Goal: Task Accomplishment & Management: Manage account settings

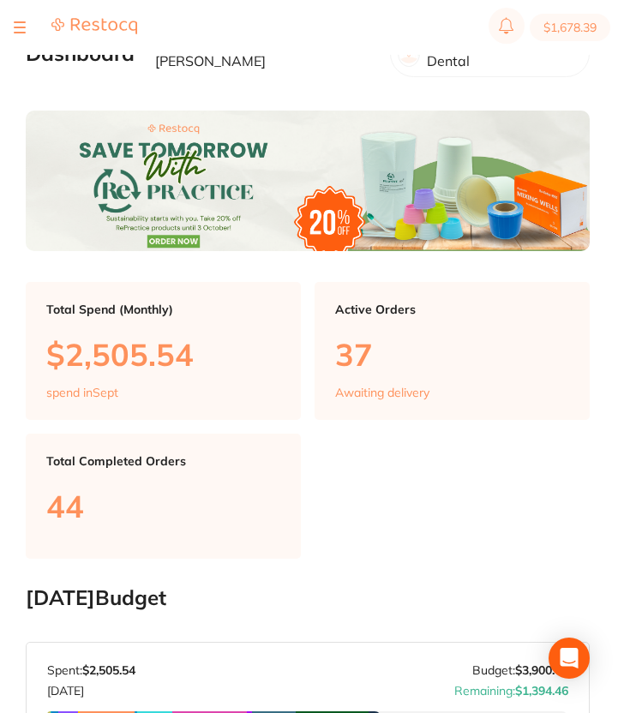
click at [17, 21] on div at bounding box center [20, 27] width 12 height 21
click at [18, 27] on button at bounding box center [20, 28] width 12 height 2
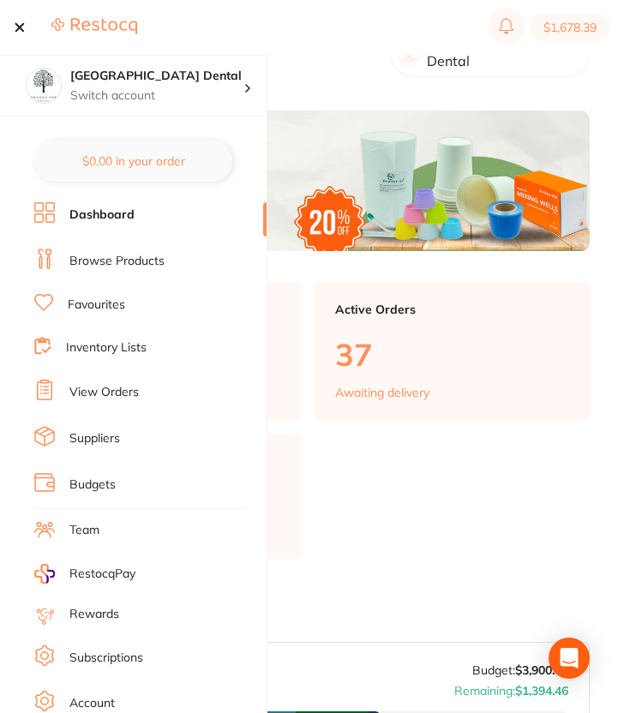
click at [150, 397] on li "View Orders" at bounding box center [150, 392] width 232 height 26
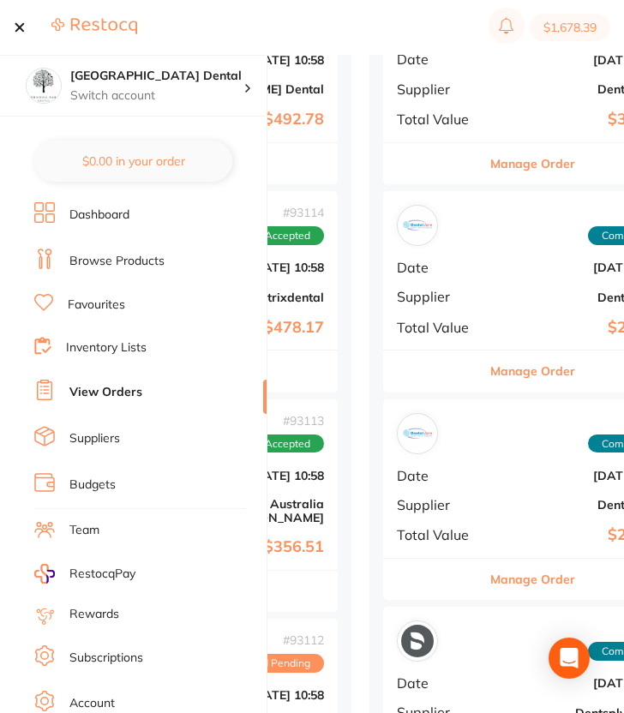
scroll to position [318, 0]
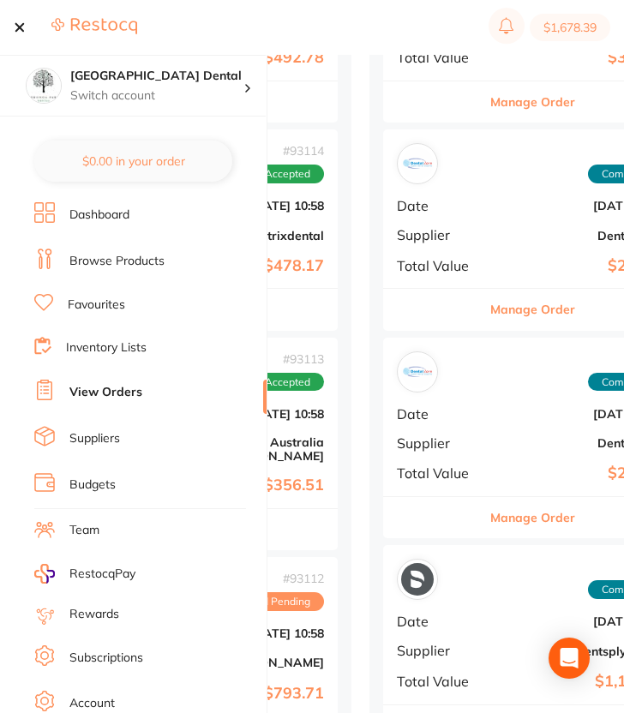
click at [264, 23] on section "$1,678.39" at bounding box center [312, 27] width 624 height 55
click at [18, 24] on div at bounding box center [20, 27] width 12 height 21
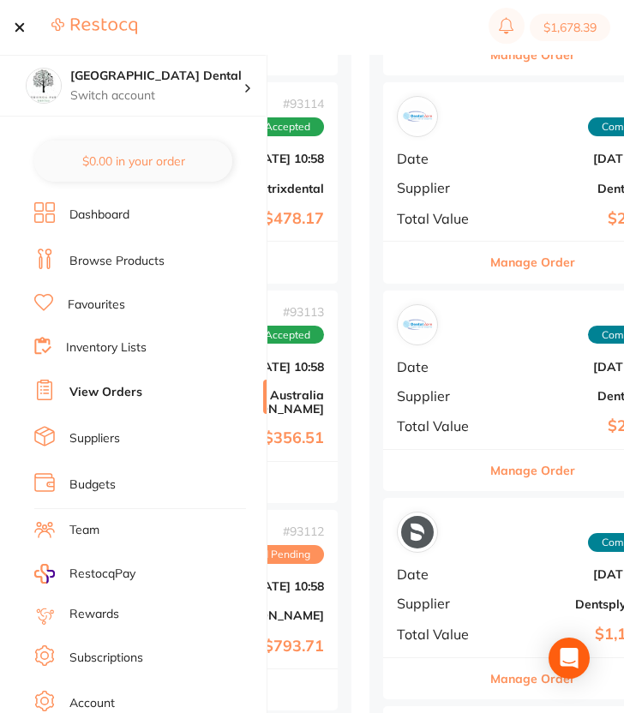
scroll to position [418, 0]
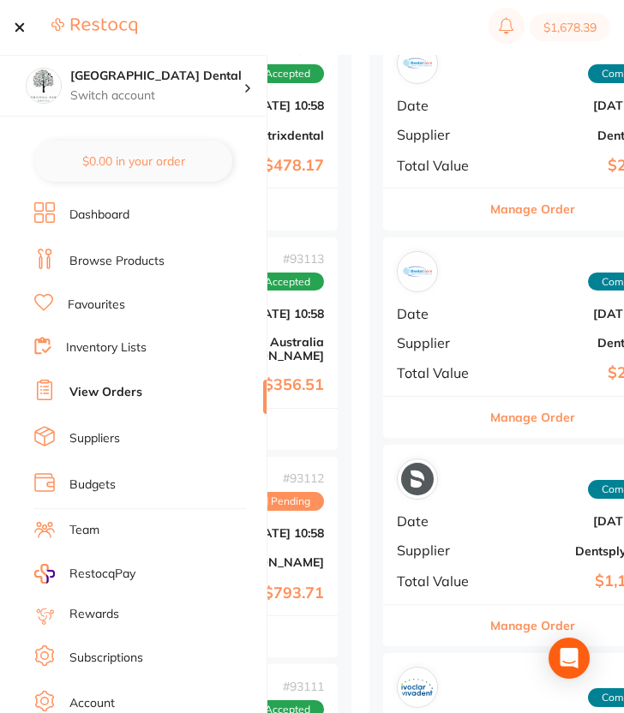
click at [22, 27] on button at bounding box center [20, 28] width 12 height 2
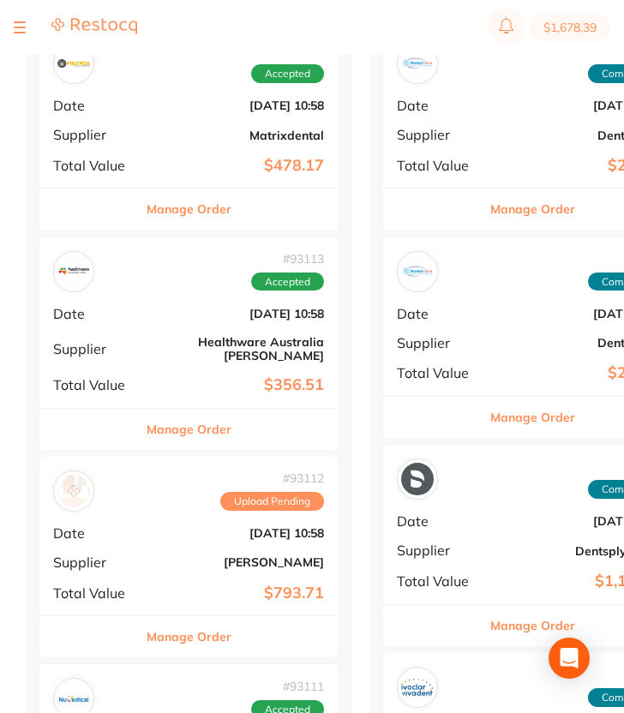
click at [208, 555] on b "[PERSON_NAME]" at bounding box center [237, 562] width 171 height 14
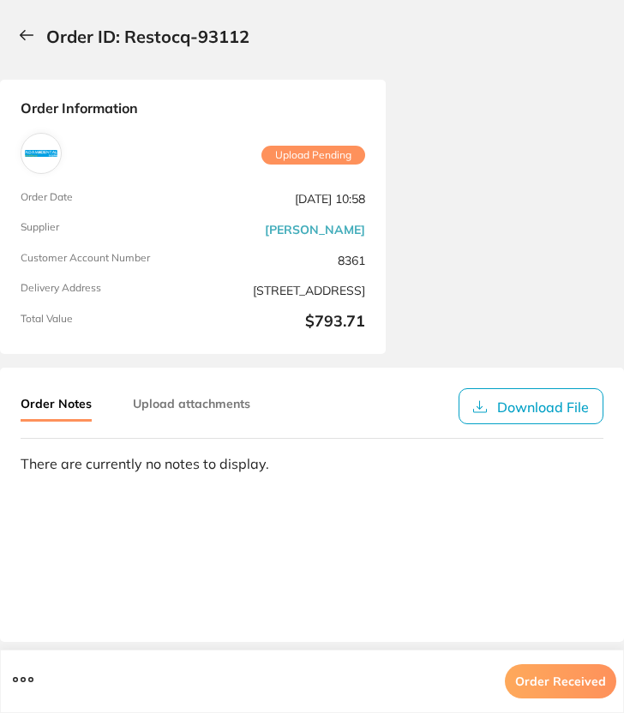
click at [25, 33] on icon at bounding box center [26, 35] width 15 height 12
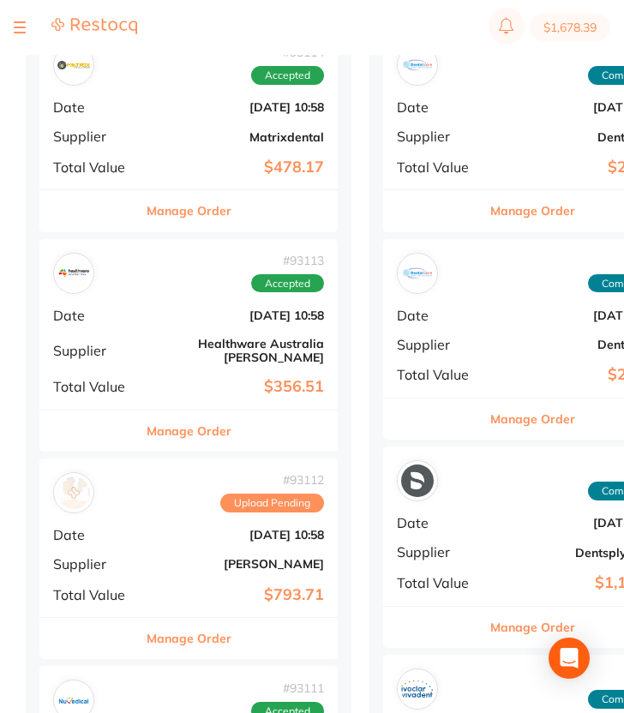
scroll to position [417, 0]
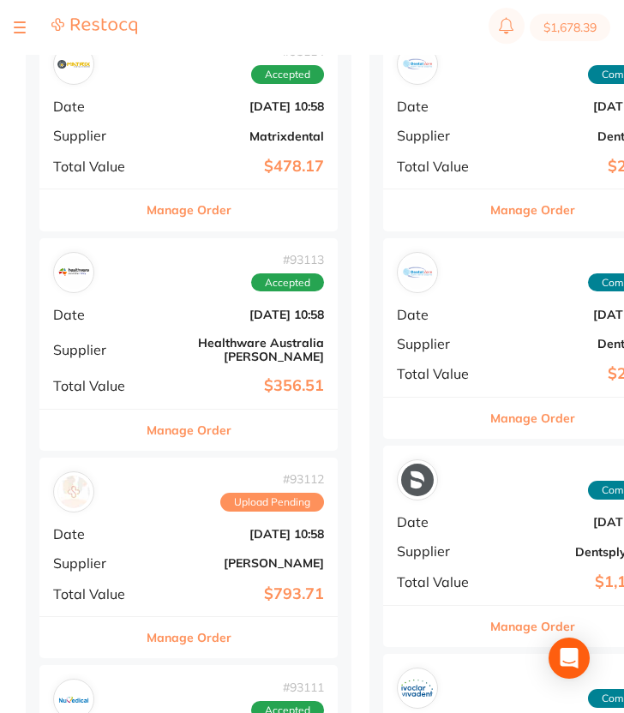
click at [164, 498] on div "# 93112 Upload Pending" at bounding box center [188, 491] width 271 height 41
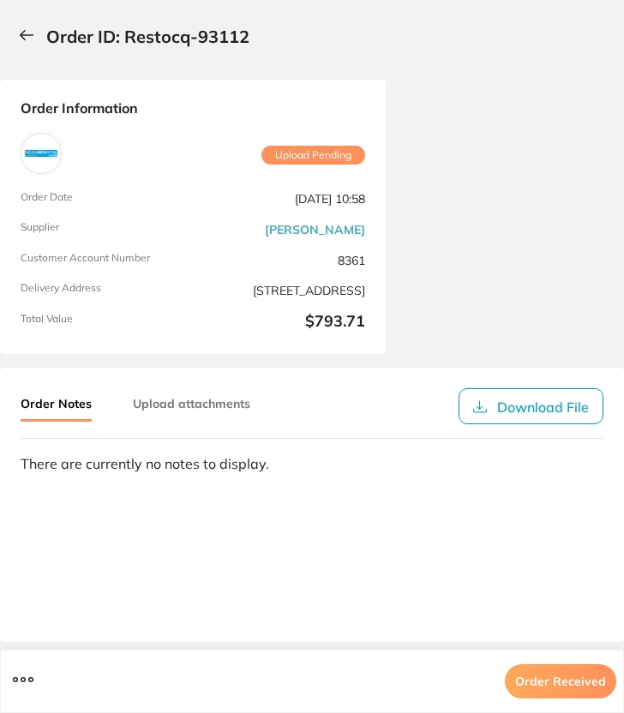
click at [32, 41] on button at bounding box center [30, 36] width 33 height 45
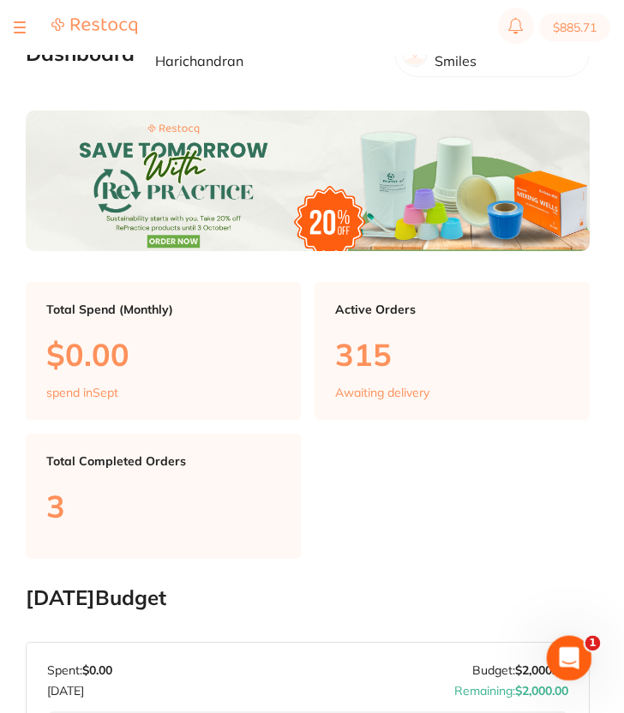
click at [574, 640] on div "Open Intercom Messenger" at bounding box center [566, 655] width 57 height 57
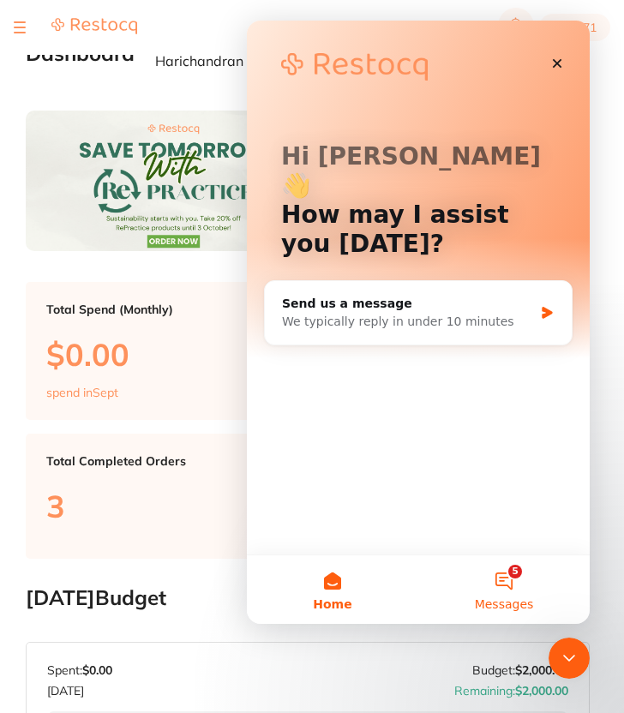
click at [520, 577] on button "5 Messages" at bounding box center [503, 589] width 171 height 69
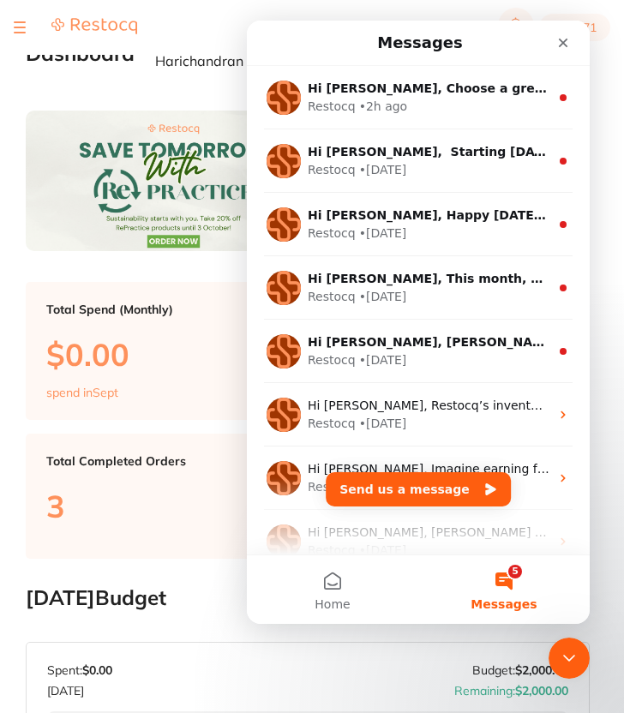
click at [520, 577] on button "5 Messages" at bounding box center [503, 589] width 171 height 69
click at [553, 32] on div "Close" at bounding box center [562, 42] width 31 height 31
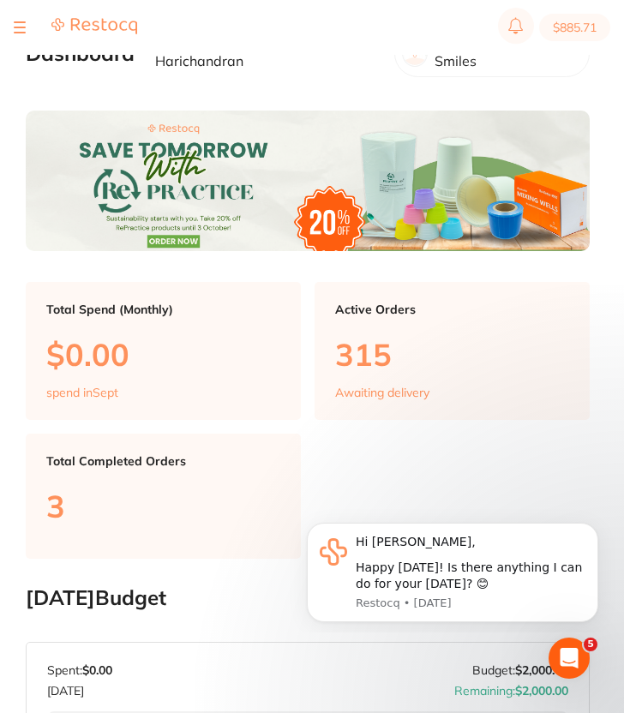
click at [19, 28] on button at bounding box center [20, 28] width 12 height 2
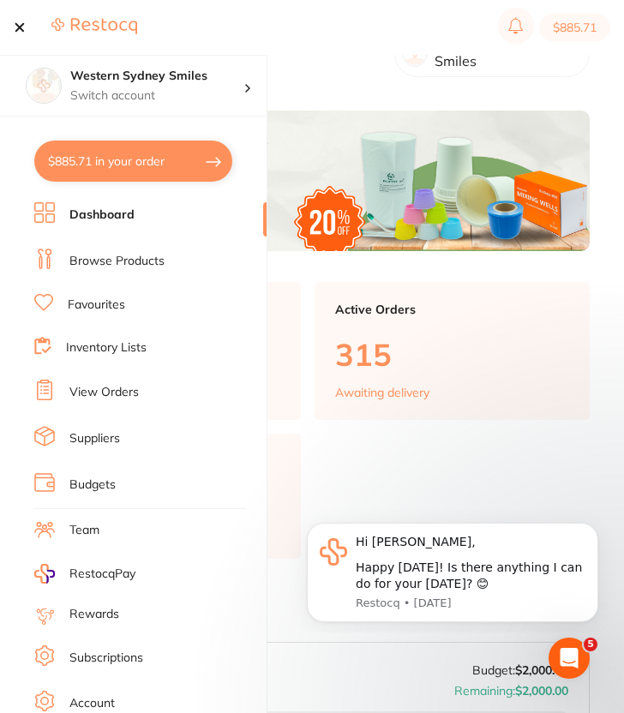
click at [119, 386] on link "View Orders" at bounding box center [103, 392] width 69 height 17
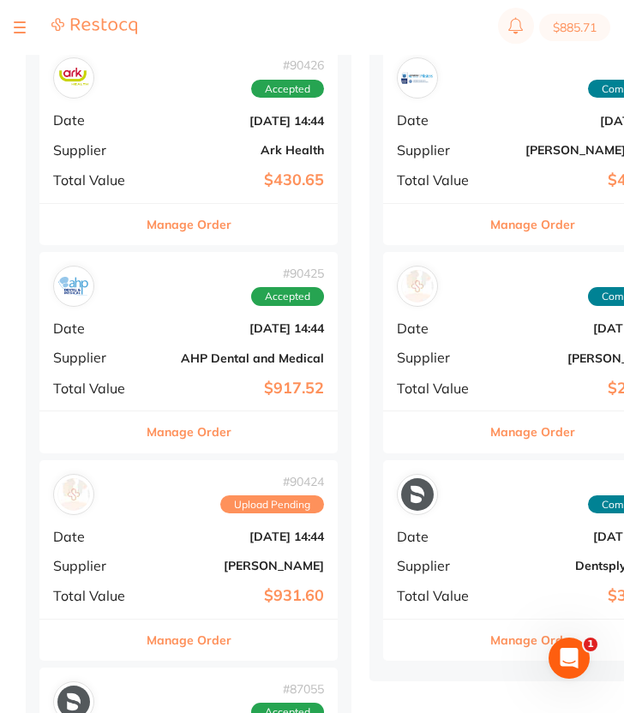
scroll to position [248, 0]
